Goal: Information Seeking & Learning: Learn about a topic

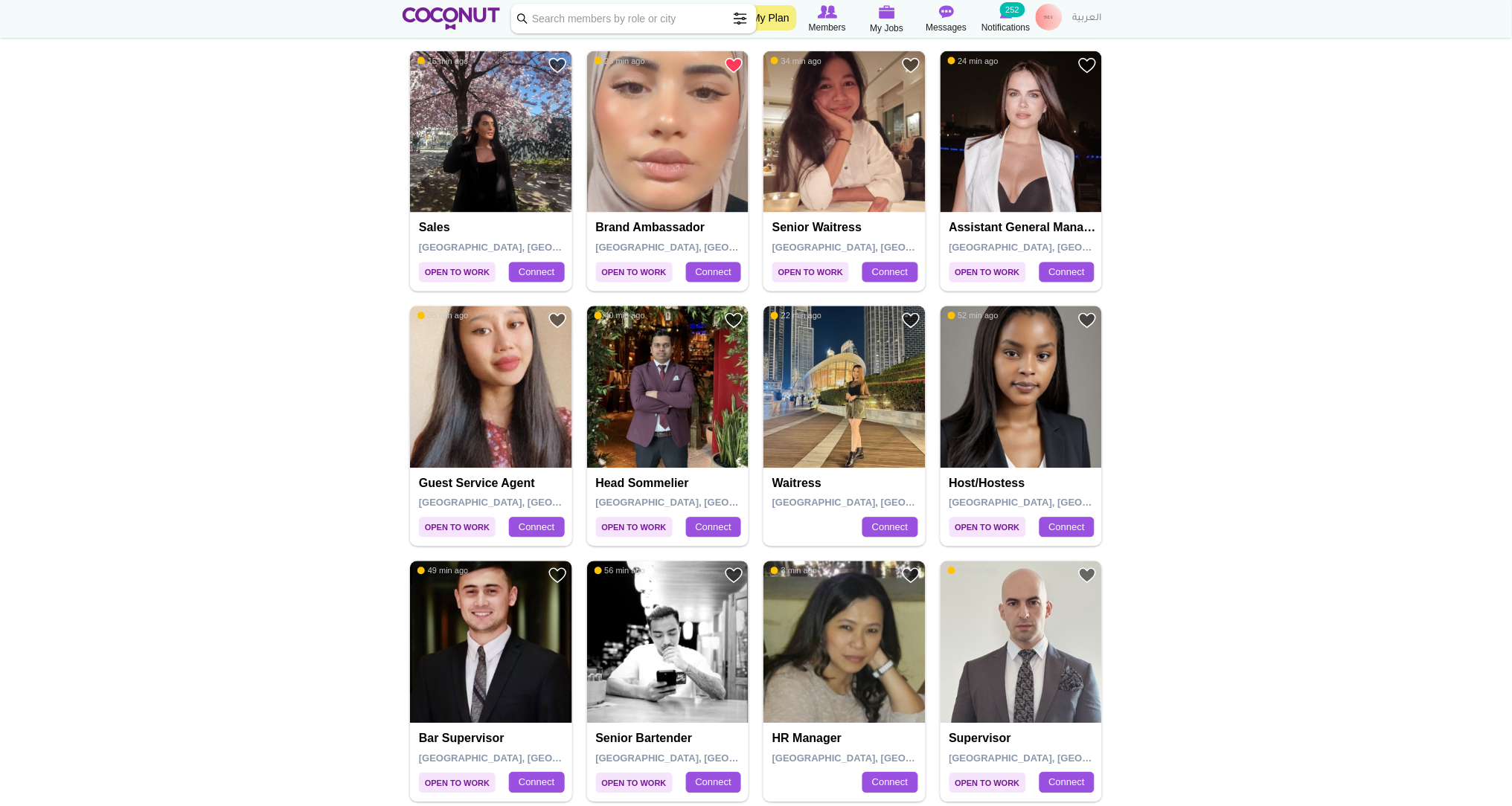
scroll to position [714, 0]
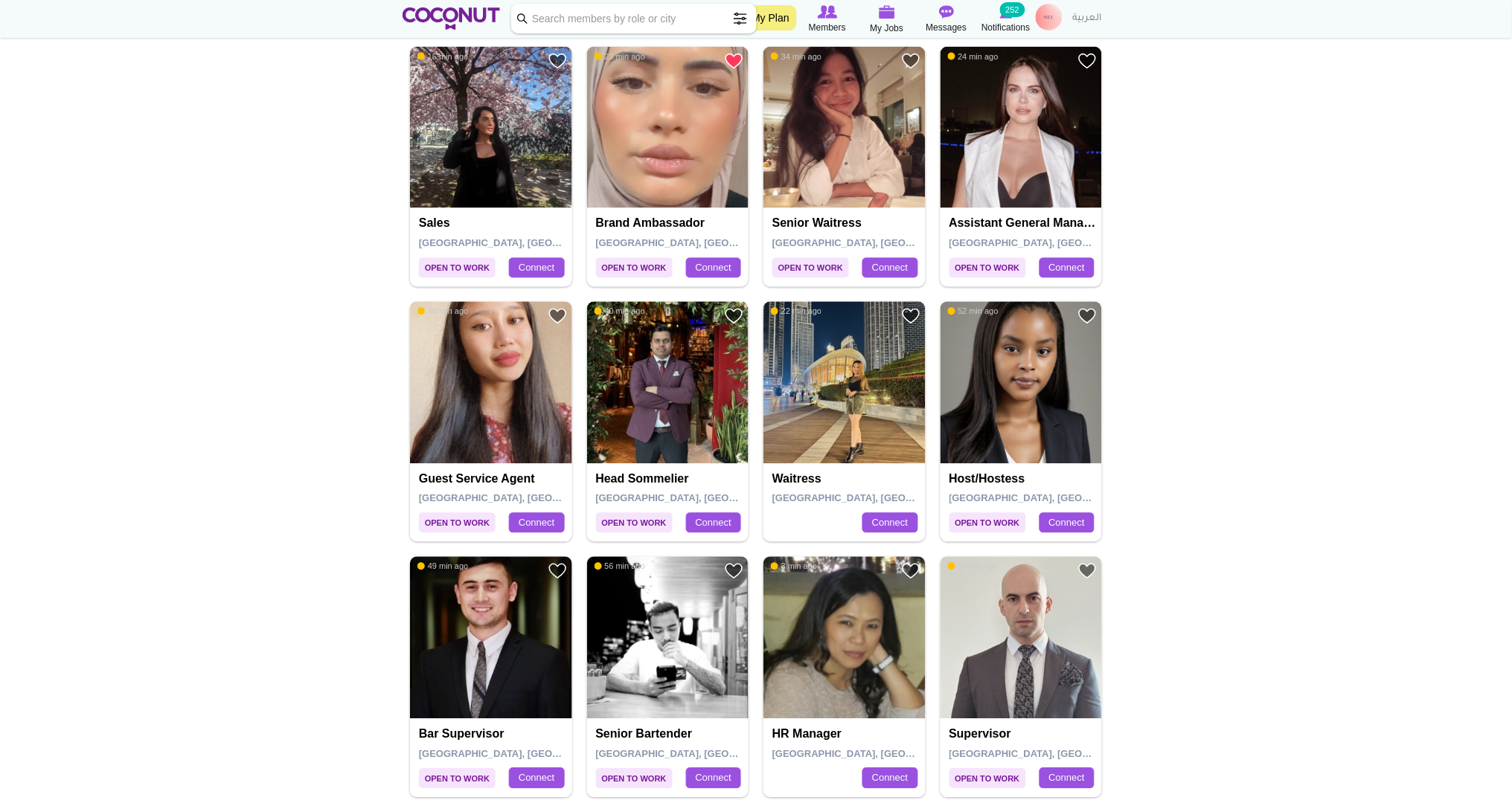
click at [1037, 148] on img at bounding box center [1022, 128] width 162 height 162
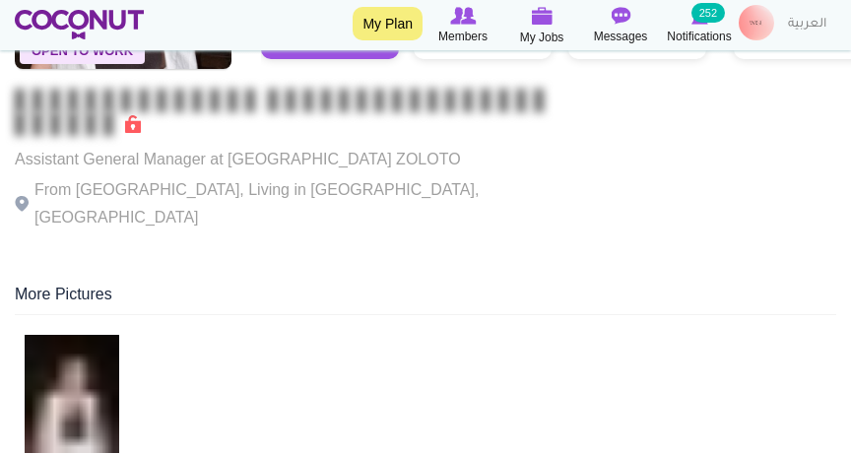
scroll to position [295, 0]
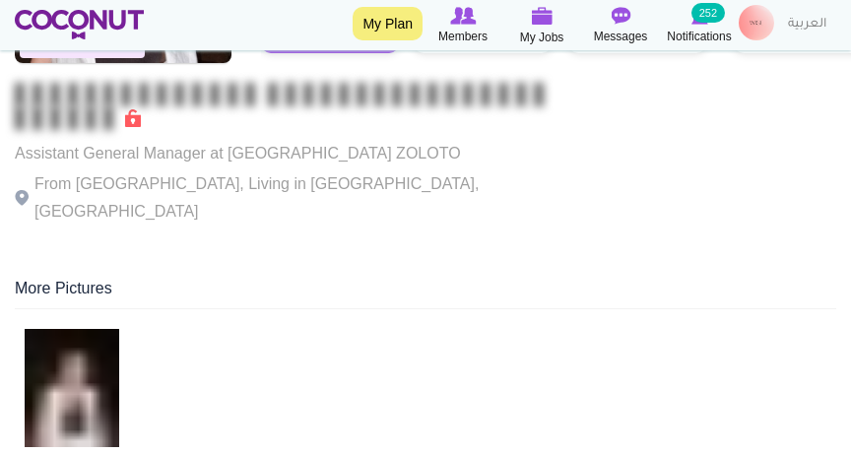
click at [106, 362] on img at bounding box center [72, 388] width 95 height 118
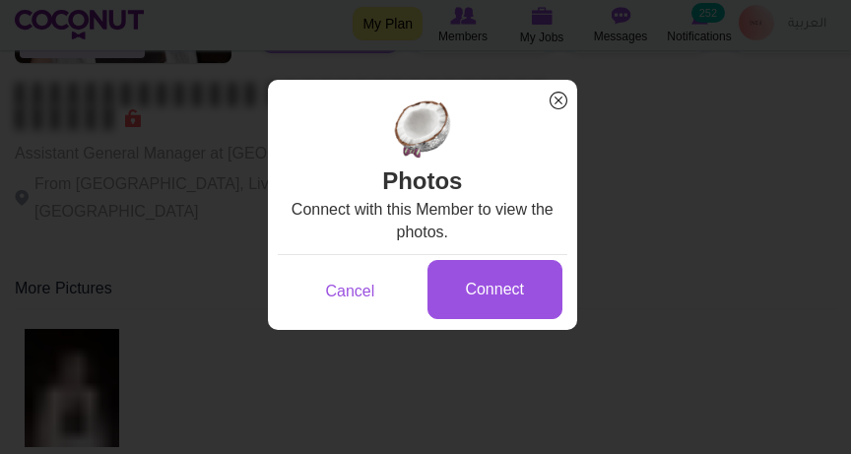
click at [556, 100] on span "x" at bounding box center [559, 101] width 26 height 26
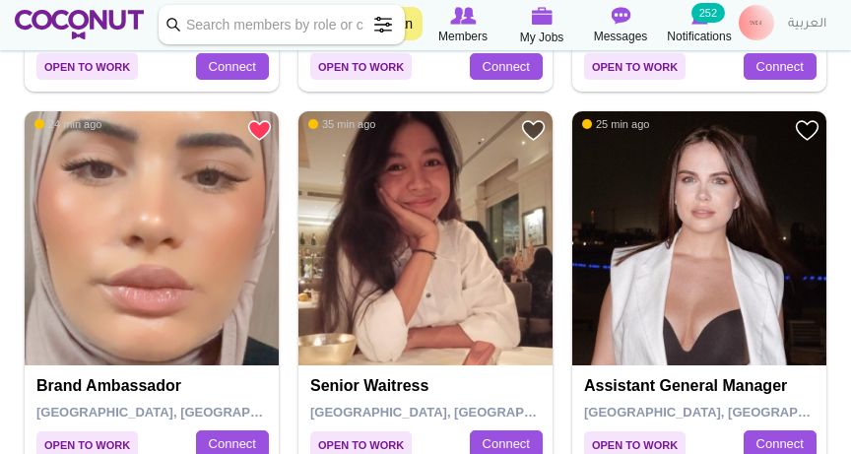
scroll to position [1315, 0]
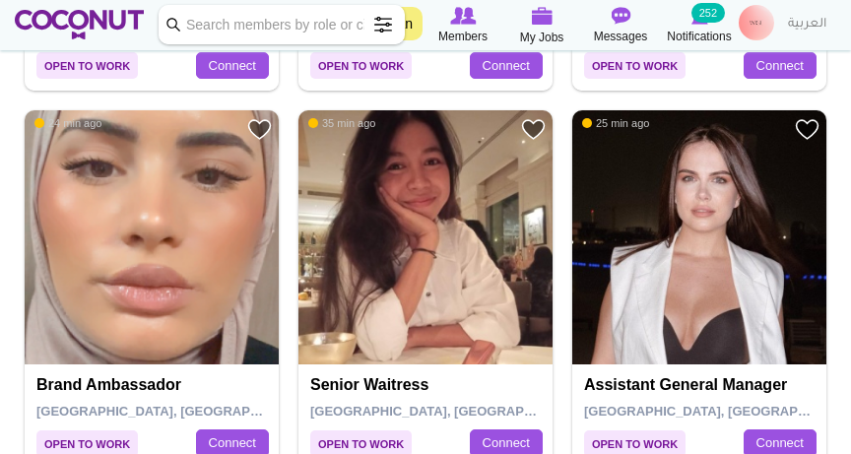
click at [260, 121] on link "Remove from Favourites" at bounding box center [259, 129] width 25 height 25
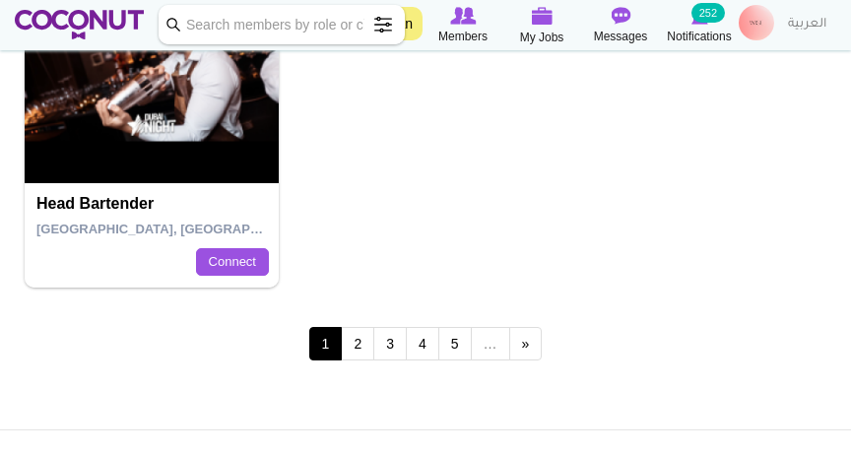
scroll to position [5670, 0]
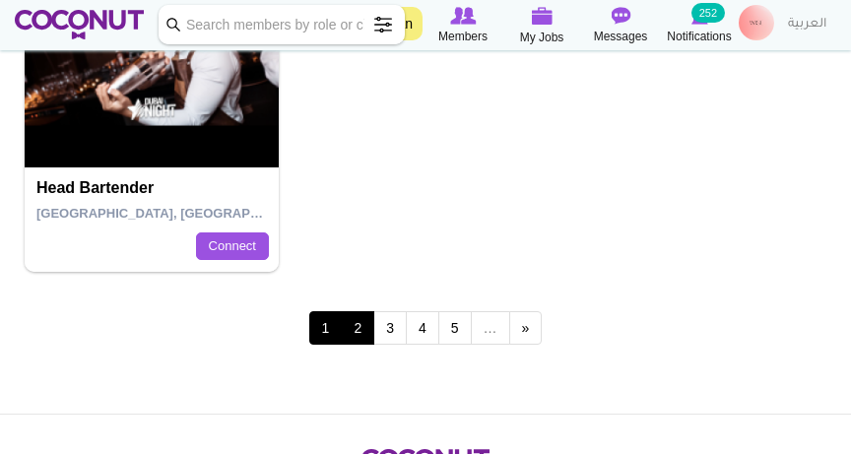
click at [362, 330] on link "2" at bounding box center [357, 327] width 33 height 33
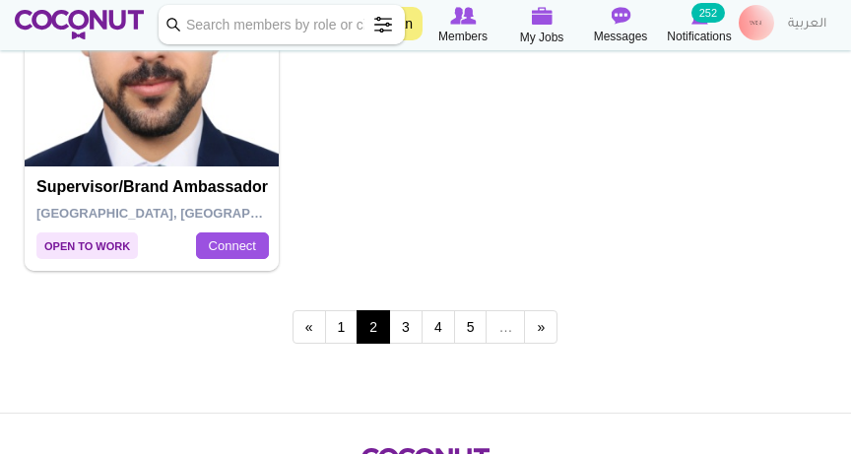
scroll to position [5457, 0]
click at [412, 322] on link "3" at bounding box center [405, 326] width 33 height 33
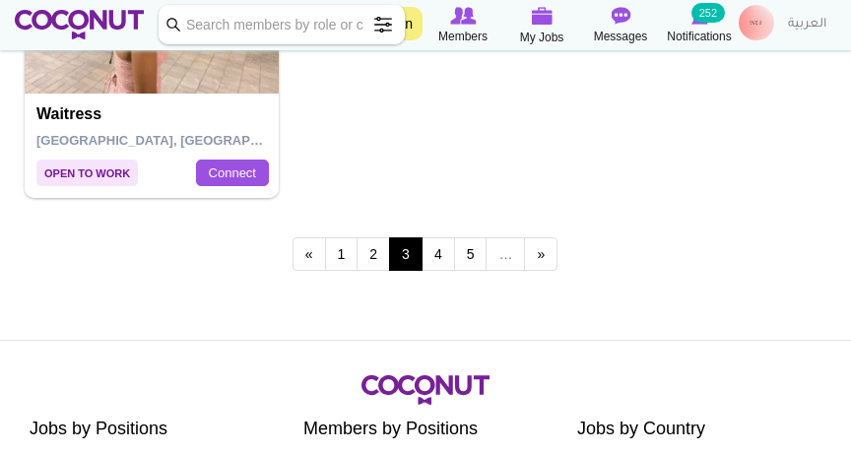
scroll to position [5532, 0]
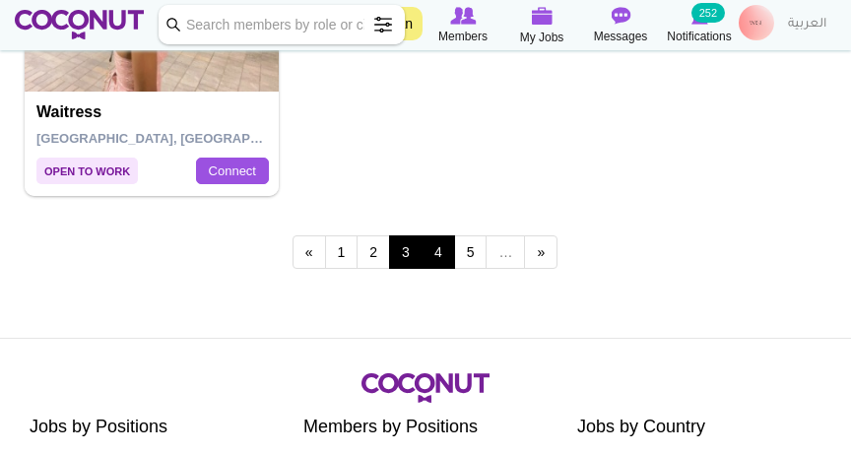
click at [445, 244] on link "4" at bounding box center [437, 251] width 33 height 33
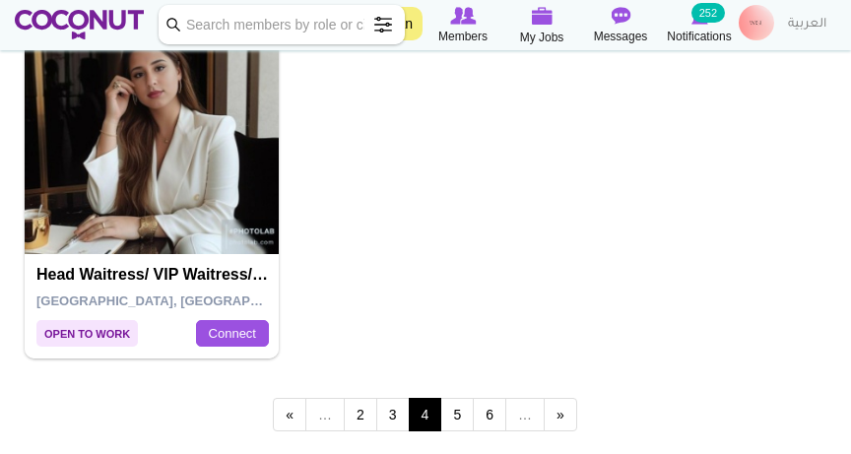
scroll to position [5369, 0]
click at [458, 413] on link "5" at bounding box center [456, 414] width 33 height 33
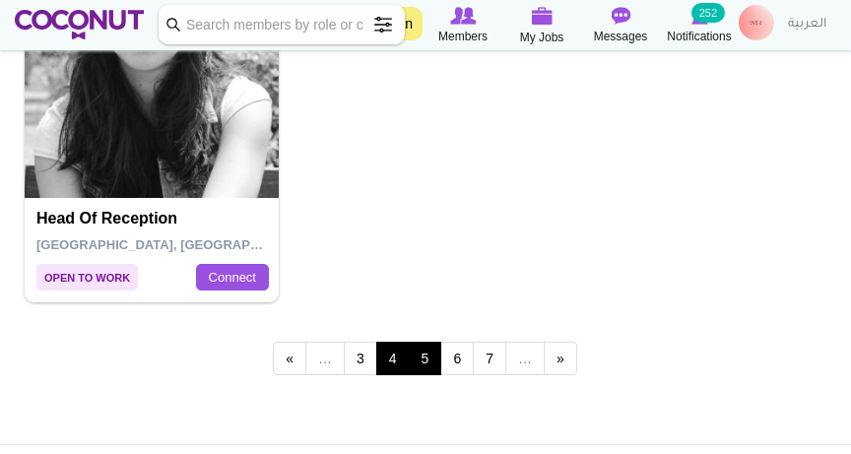
scroll to position [5442, 0]
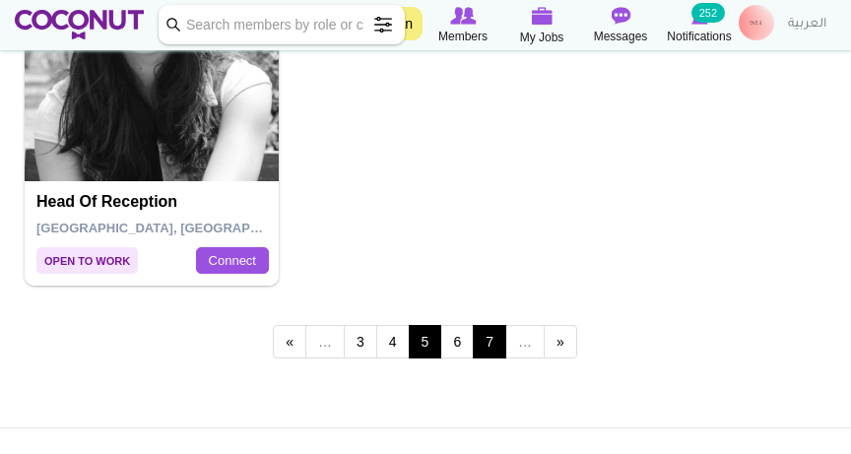
click at [499, 343] on link "7" at bounding box center [489, 341] width 33 height 33
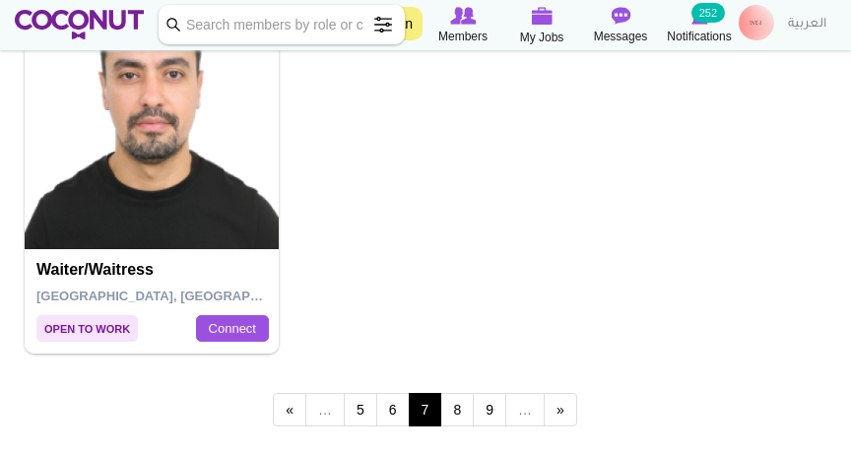
scroll to position [5377, 0]
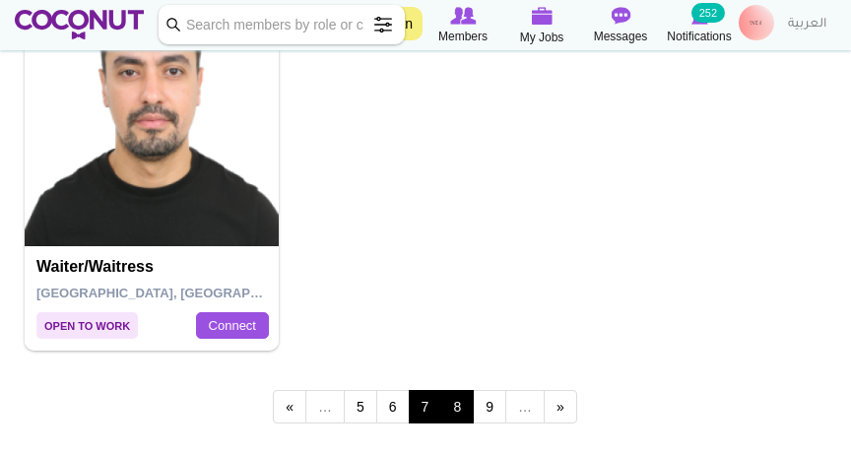
click at [467, 396] on link "8" at bounding box center [456, 406] width 33 height 33
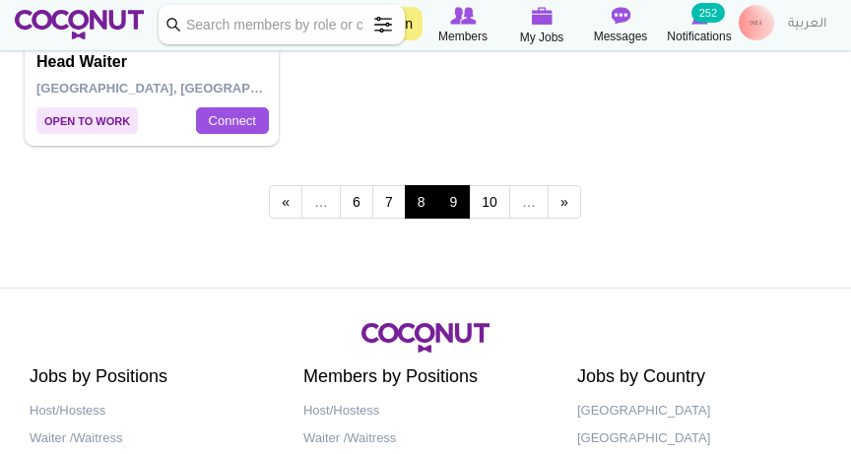
scroll to position [5578, 0]
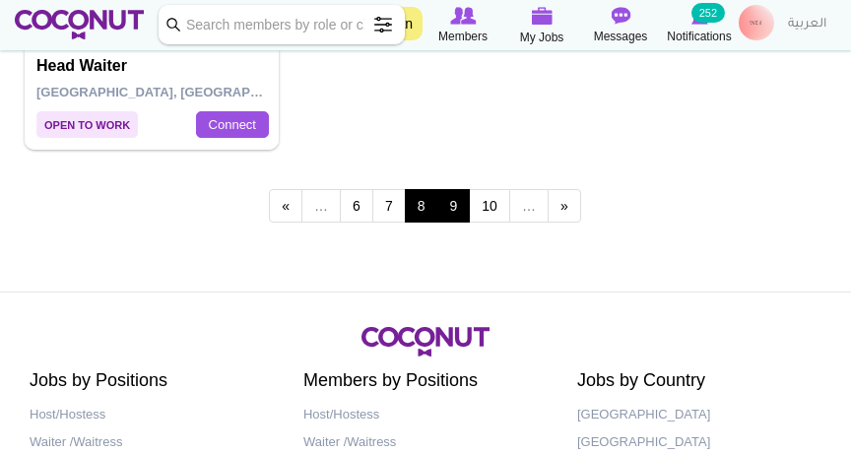
click at [457, 214] on link "9" at bounding box center [453, 205] width 33 height 33
click at [455, 203] on link "9" at bounding box center [453, 205] width 33 height 33
click at [454, 204] on link "9" at bounding box center [453, 205] width 33 height 33
click at [460, 194] on link "9" at bounding box center [453, 205] width 33 height 33
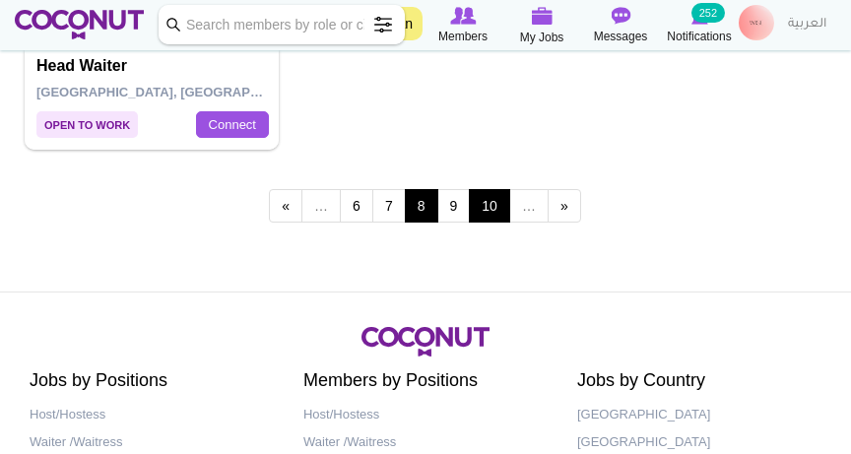
click at [490, 205] on link "10" at bounding box center [489, 205] width 41 height 33
click at [489, 205] on link "10" at bounding box center [489, 205] width 41 height 33
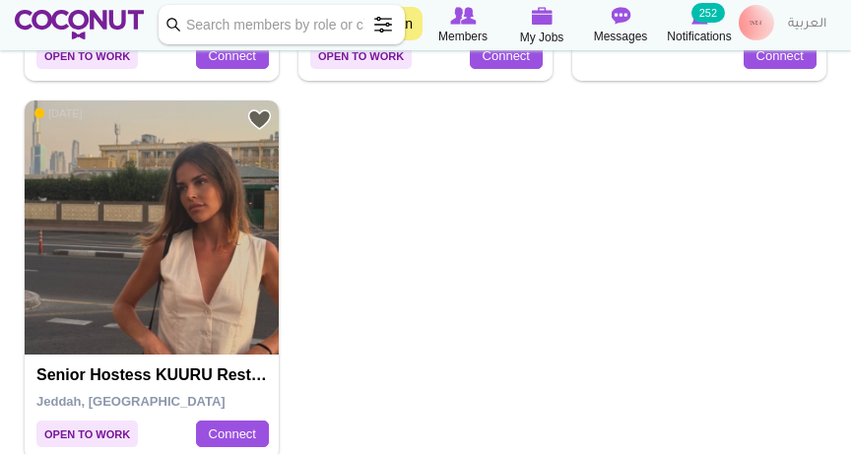
scroll to position [5270, 0]
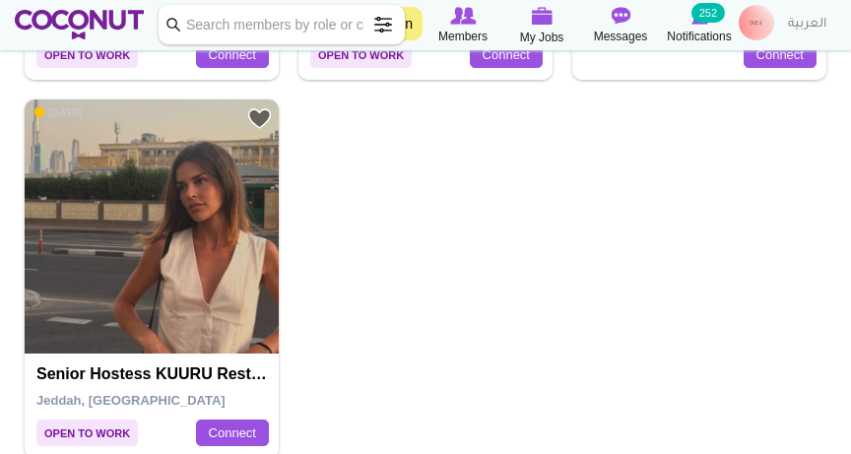
click at [118, 387] on div "Add to Favourites Open to Work 1 week ago Senior Hostess KUURU Restaurant Jedda…" at bounding box center [152, 278] width 254 height 358
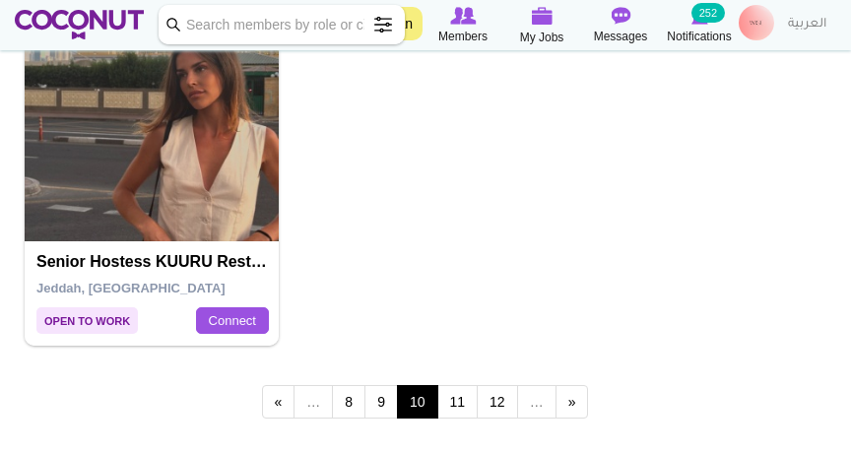
scroll to position [5423, 0]
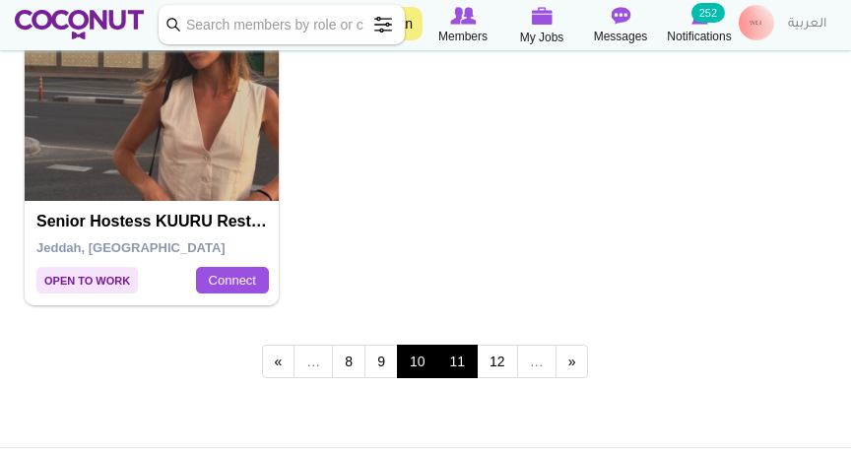
click at [462, 353] on link "11" at bounding box center [457, 361] width 41 height 33
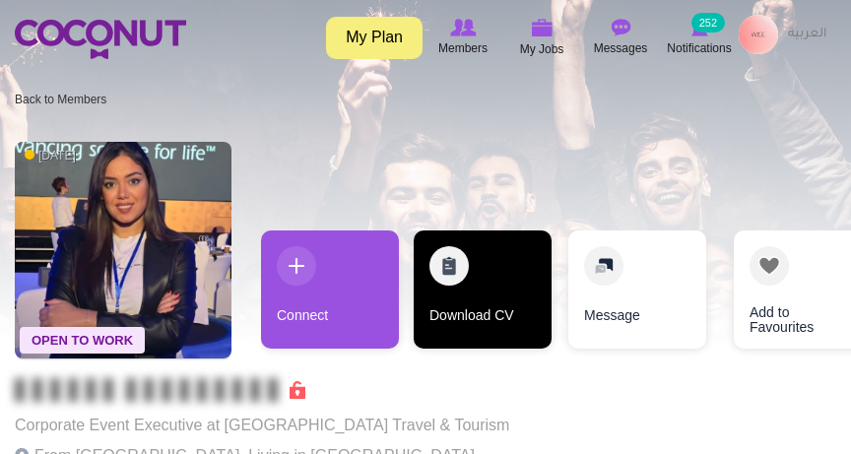
click at [480, 243] on link "Download CV" at bounding box center [483, 289] width 138 height 118
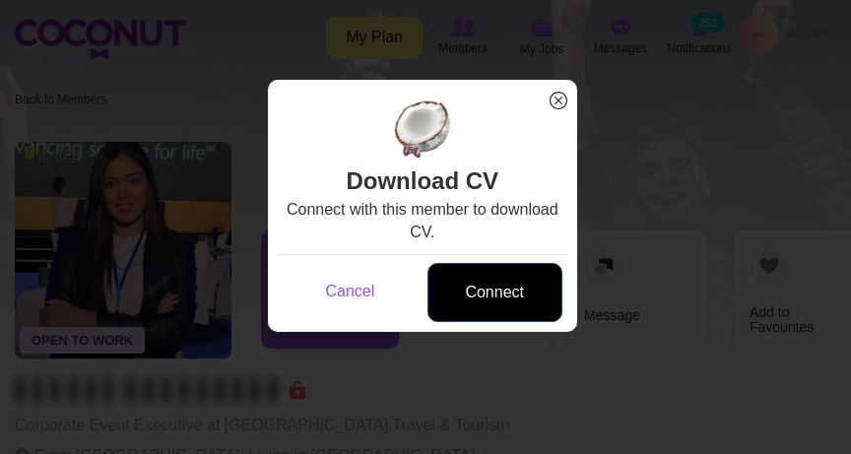
click at [520, 268] on link "Connect" at bounding box center [494, 293] width 135 height 60
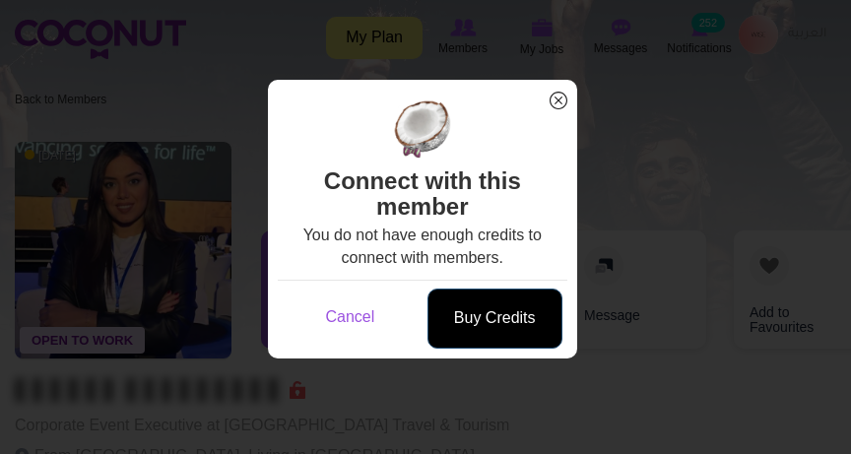
click at [505, 314] on link "Buy Credits" at bounding box center [494, 319] width 135 height 60
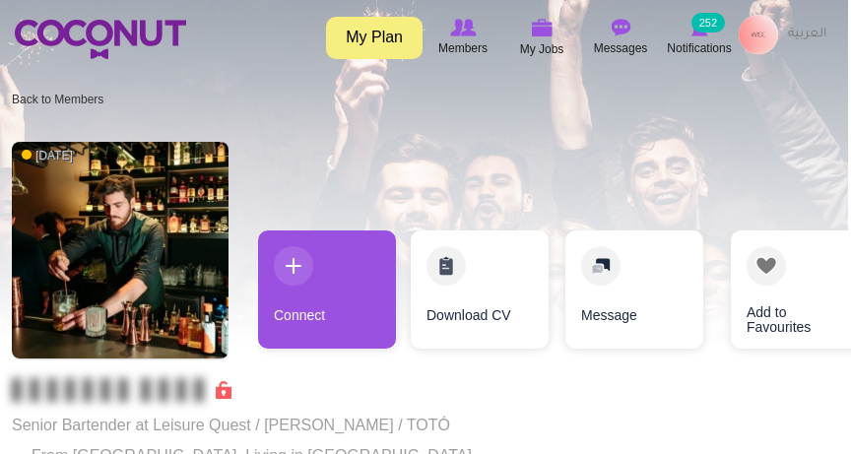
scroll to position [0, 3]
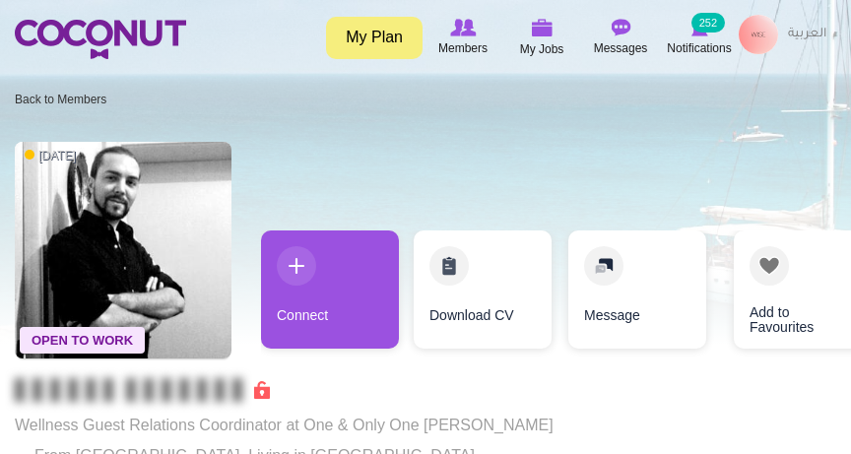
scroll to position [0, 2]
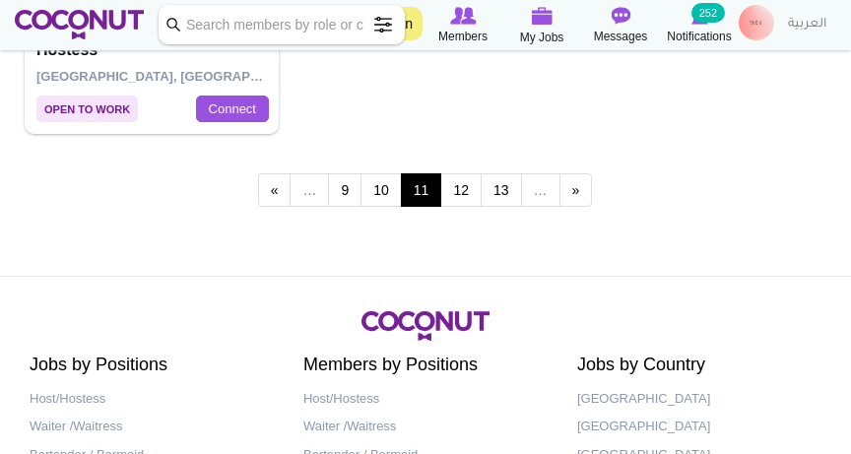
scroll to position [5601, 0]
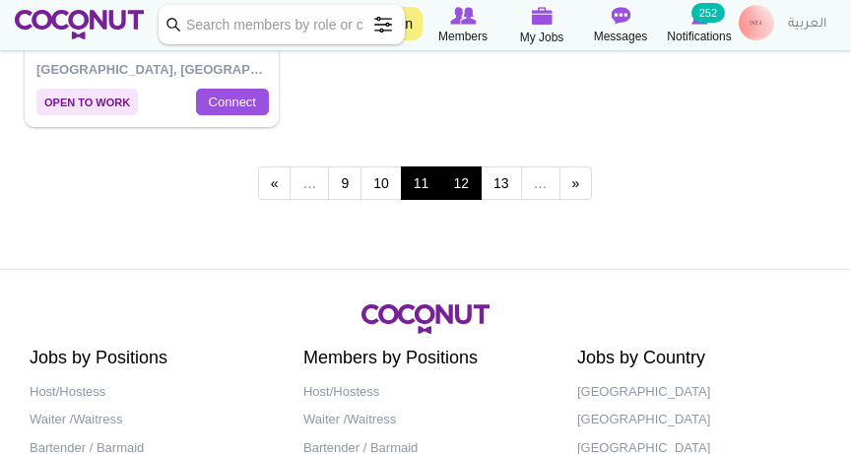
click at [464, 183] on link "12" at bounding box center [460, 182] width 41 height 33
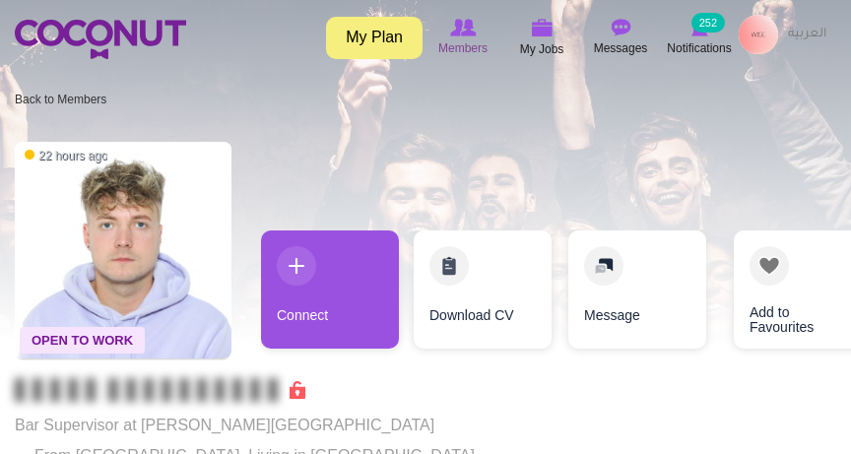
scroll to position [6, 0]
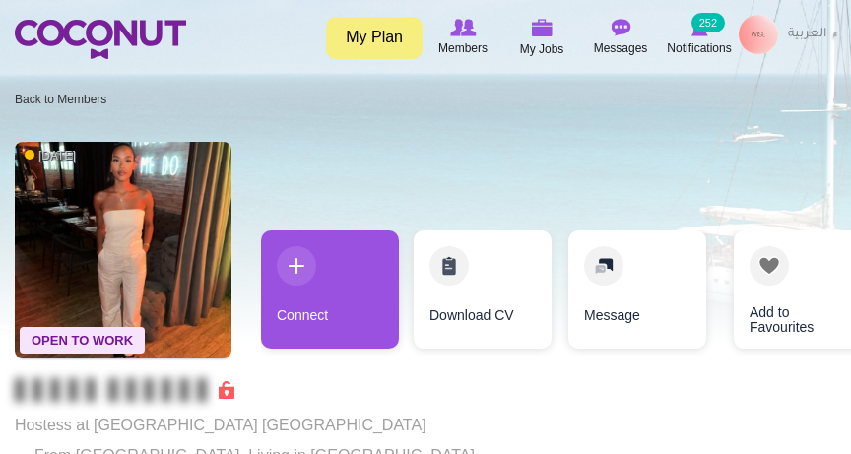
scroll to position [0, 8]
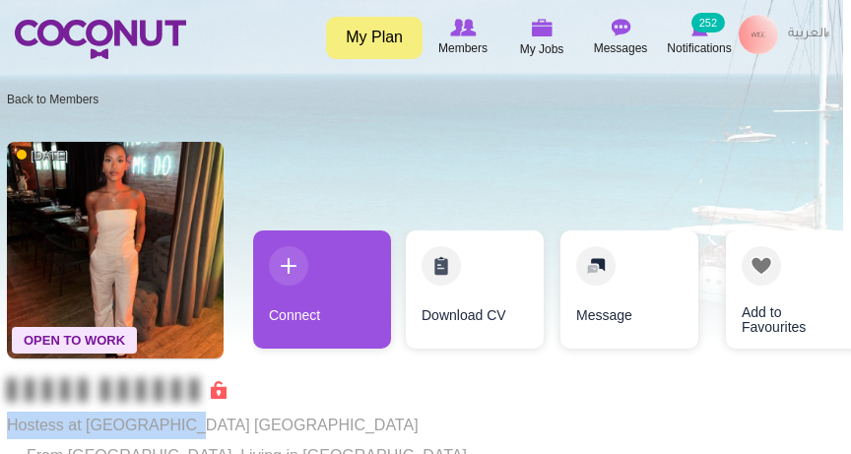
drag, startPoint x: 8, startPoint y: 425, endPoint x: 162, endPoint y: 421, distance: 154.6
click at [173, 421] on p "Hostess at Gitano Dubai" at bounding box center [278, 426] width 542 height 28
copy p "Hostess at Gitano Dubai"
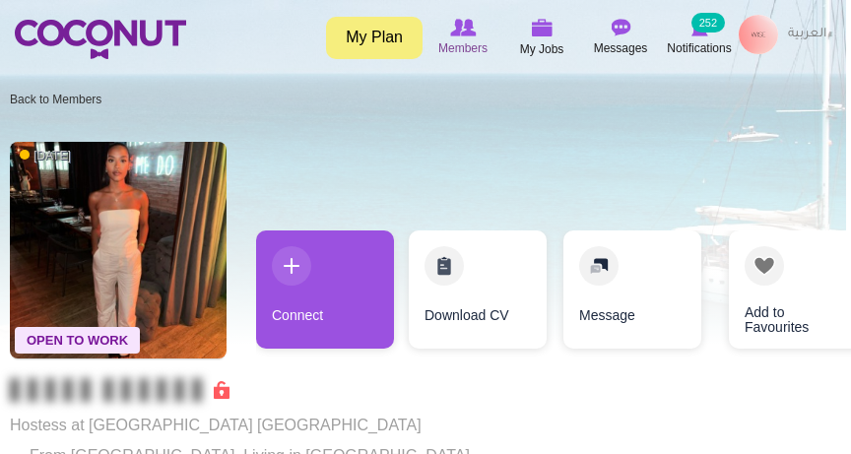
drag, startPoint x: 145, startPoint y: 421, endPoint x: 434, endPoint y: 15, distance: 499.2
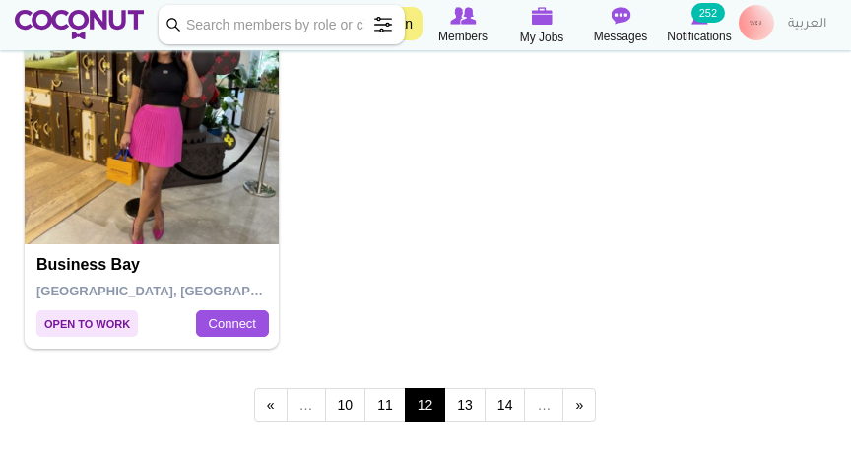
scroll to position [5386, 0]
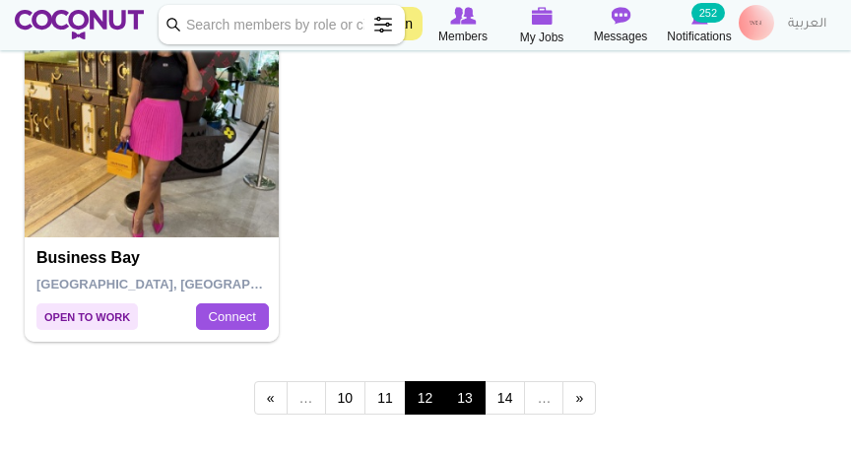
click at [467, 395] on link "13" at bounding box center [464, 397] width 41 height 33
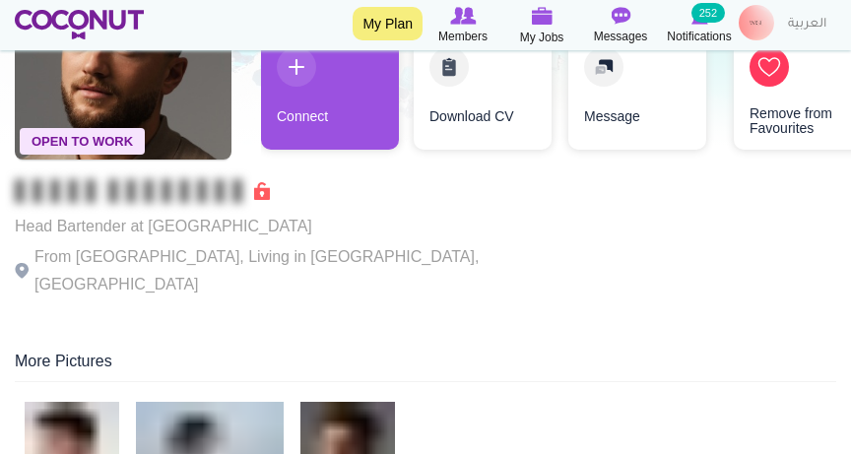
scroll to position [190, 0]
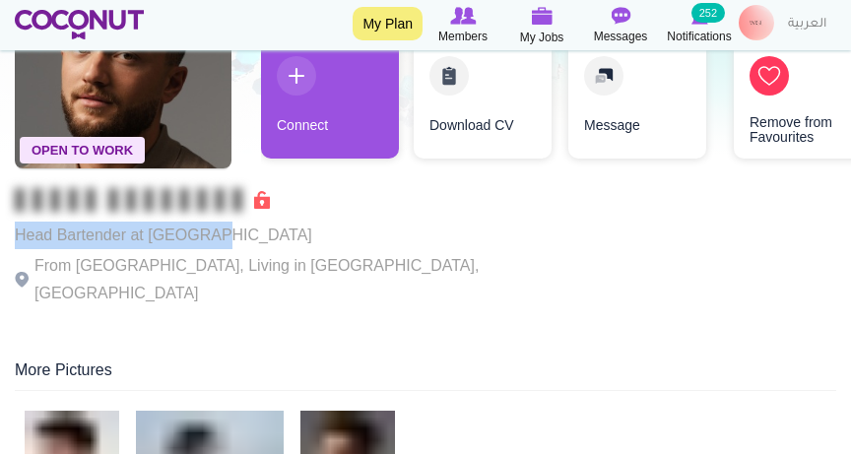
drag, startPoint x: 16, startPoint y: 233, endPoint x: 211, endPoint y: 234, distance: 195.0
click at [211, 234] on p "Head Bartender at [GEOGRAPHIC_DATA]" at bounding box center [286, 236] width 542 height 28
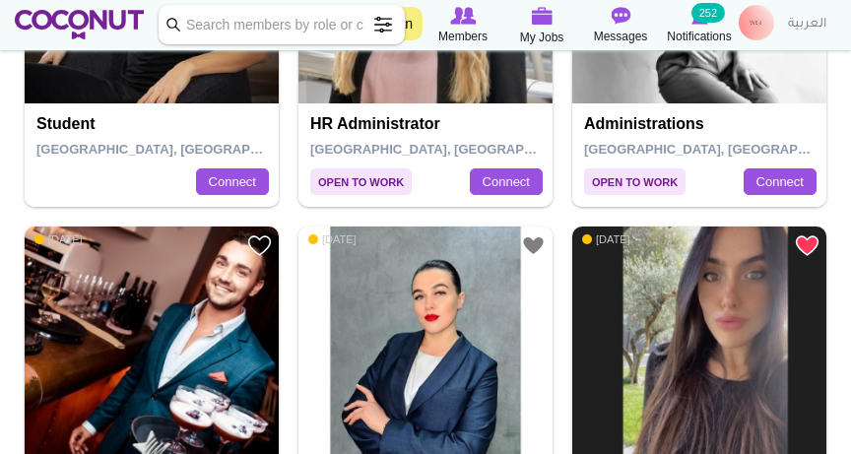
scroll to position [4384, 0]
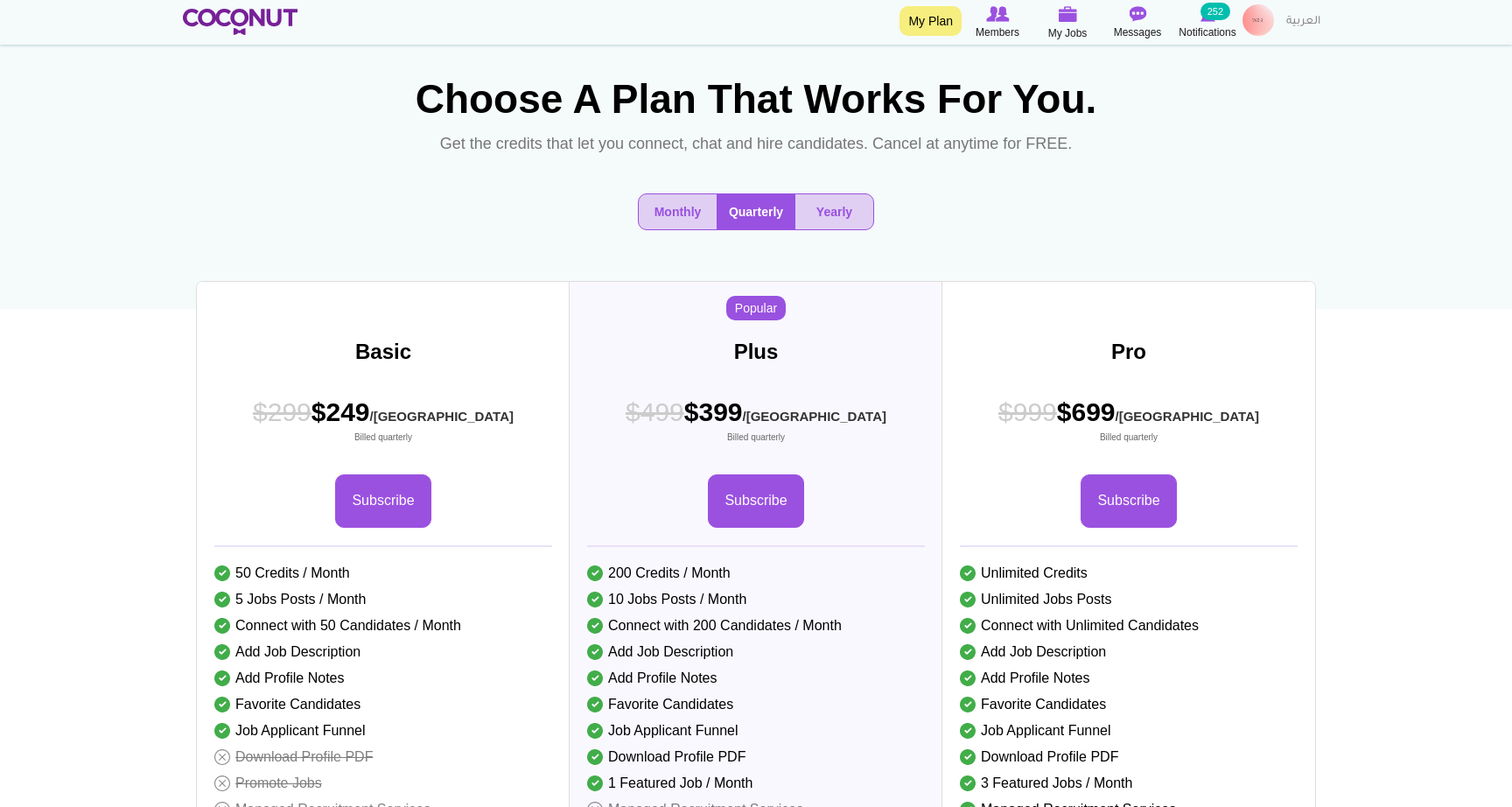
scroll to position [39, 0]
